Goal: Task Accomplishment & Management: Use online tool/utility

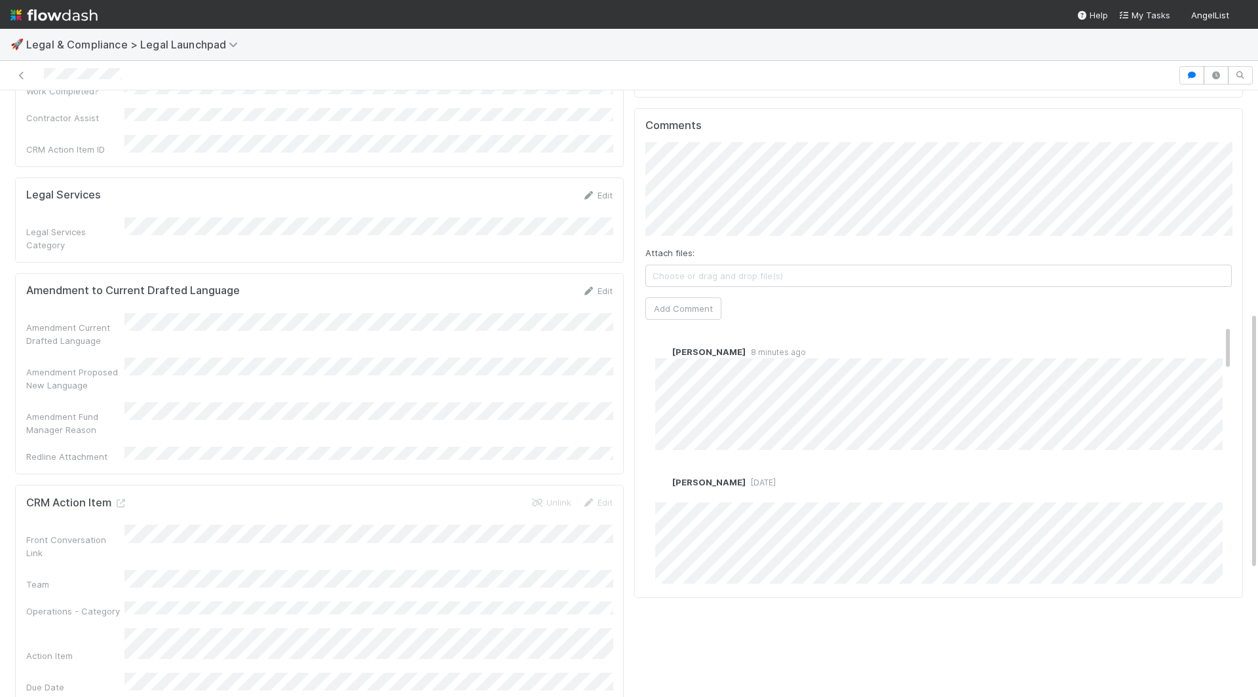
scroll to position [503, 0]
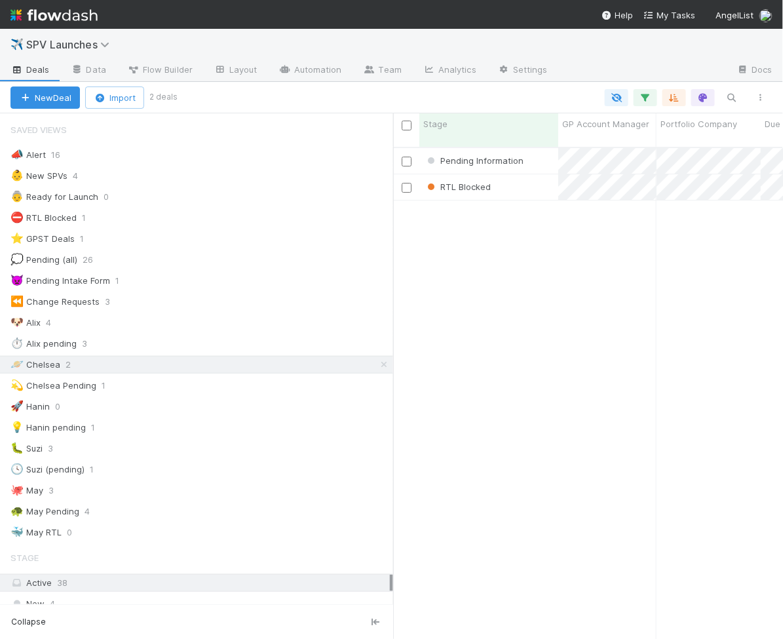
scroll to position [502, 390]
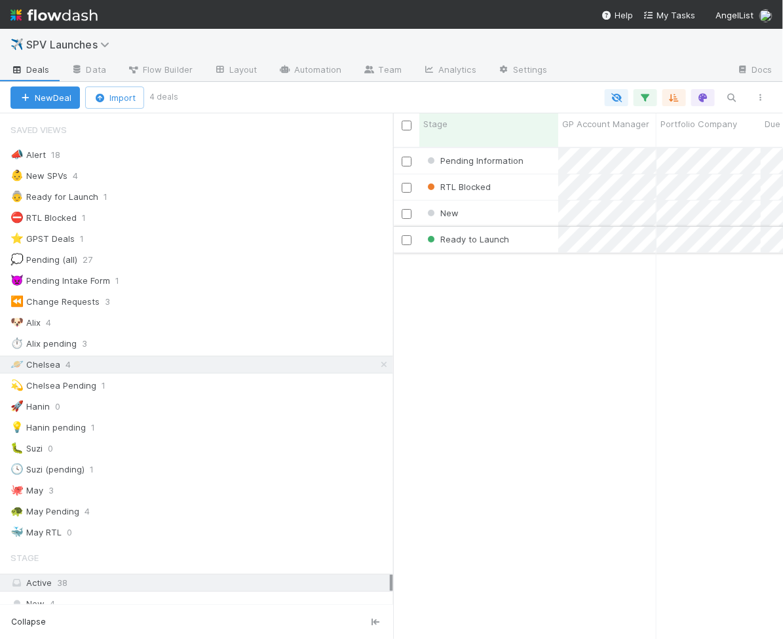
click at [536, 230] on div "Ready to Launch" at bounding box center [488, 240] width 139 height 26
